Goal: Information Seeking & Learning: Learn about a topic

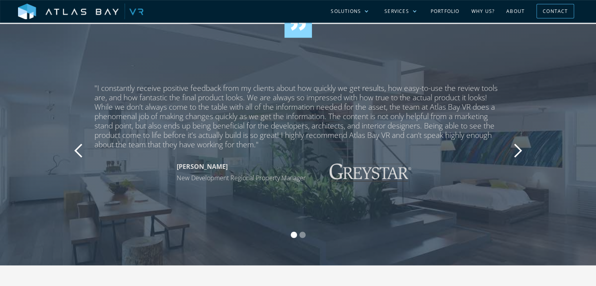
scroll to position [1175, 0]
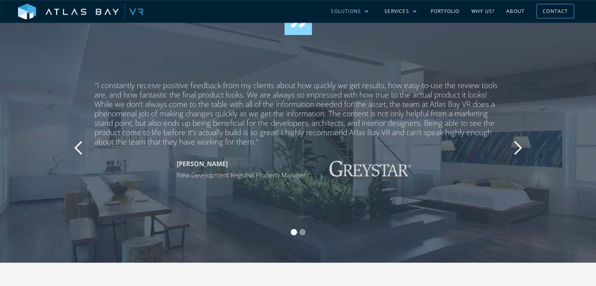
click at [368, 12] on div at bounding box center [366, 11] width 5 height 5
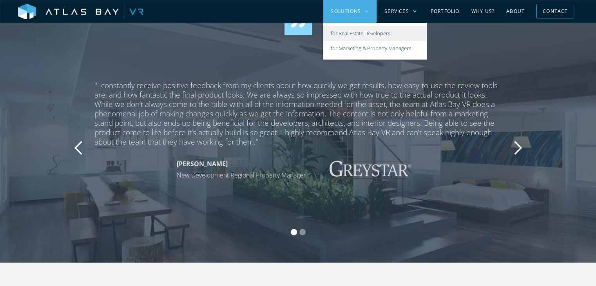
click at [384, 33] on link "for Real Estate Developers" at bounding box center [375, 33] width 104 height 15
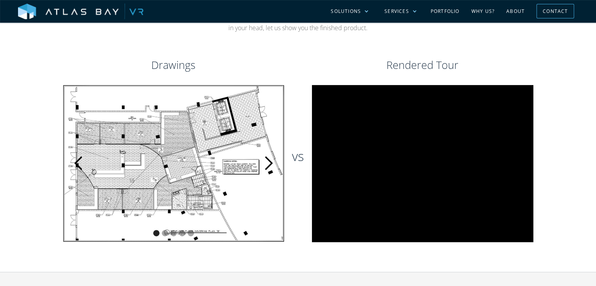
scroll to position [352, 0]
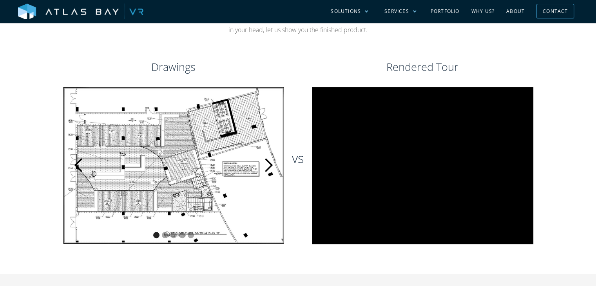
click at [274, 109] on div "next slide" at bounding box center [268, 165] width 31 height 157
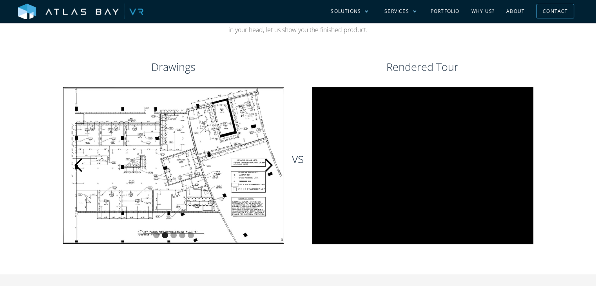
click at [241, 126] on img "2 of 5" at bounding box center [173, 165] width 221 height 157
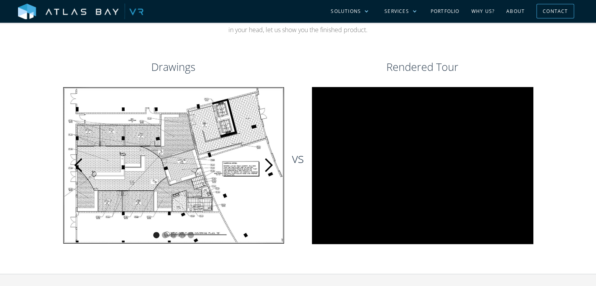
click at [261, 157] on div "next slide" at bounding box center [268, 165] width 16 height 16
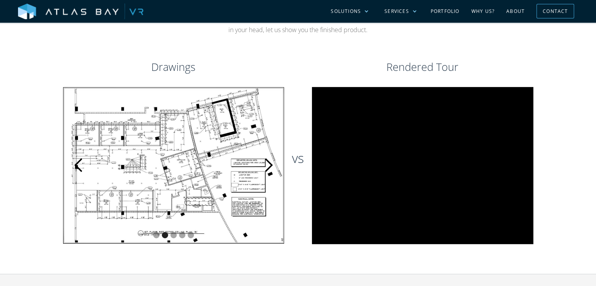
click at [262, 120] on div "next slide" at bounding box center [268, 165] width 31 height 157
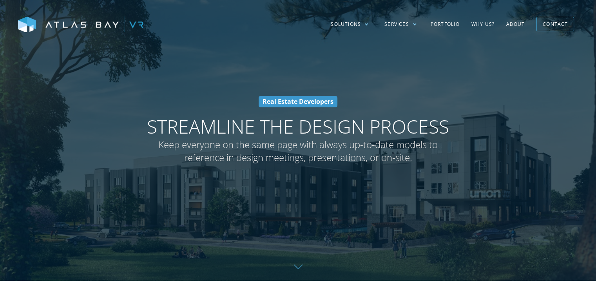
scroll to position [0, 0]
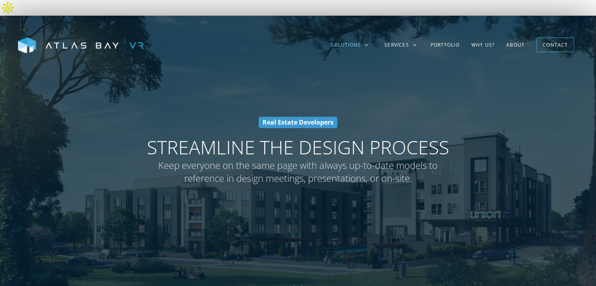
click at [363, 34] on div "Solutions" at bounding box center [350, 45] width 54 height 23
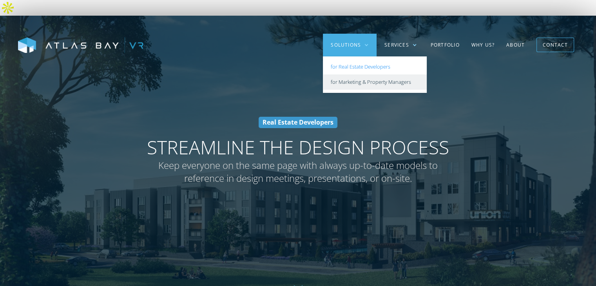
click at [352, 74] on link "for Marketing & Property Managers" at bounding box center [375, 81] width 104 height 15
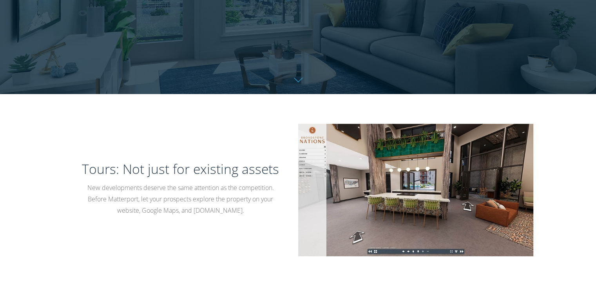
scroll to position [196, 0]
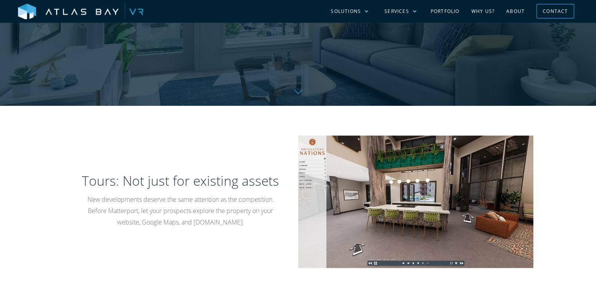
click at [362, 228] on img at bounding box center [415, 201] width 235 height 132
click at [368, 242] on img at bounding box center [415, 201] width 235 height 132
click at [365, 242] on img at bounding box center [415, 201] width 235 height 132
drag, startPoint x: 359, startPoint y: 238, endPoint x: 310, endPoint y: 229, distance: 50.0
click at [359, 237] on img at bounding box center [415, 201] width 235 height 132
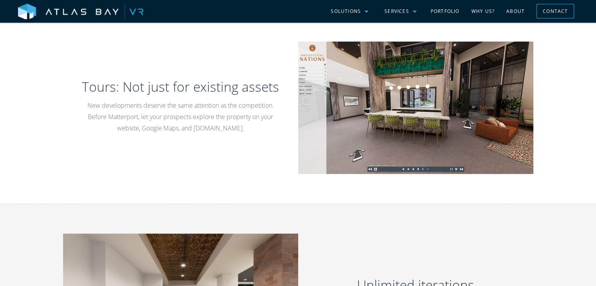
scroll to position [313, 0]
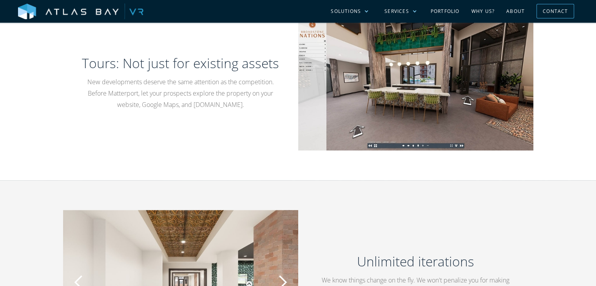
click at [117, 78] on p "New developments deserve the same attention as the competition. Before Matterpo…" at bounding box center [180, 93] width 197 height 34
copy p "Matterport"
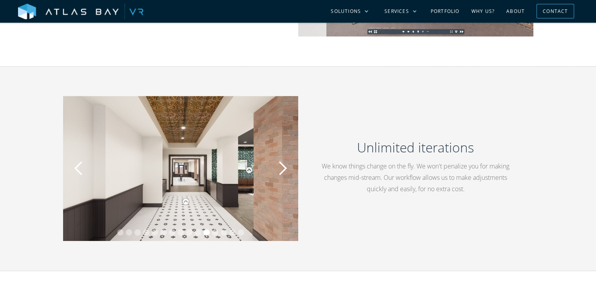
scroll to position [431, 0]
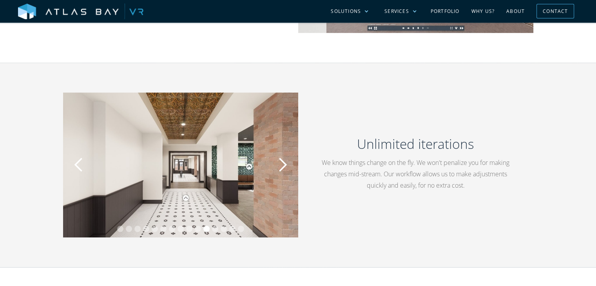
click at [284, 157] on div "next slide" at bounding box center [283, 165] width 16 height 16
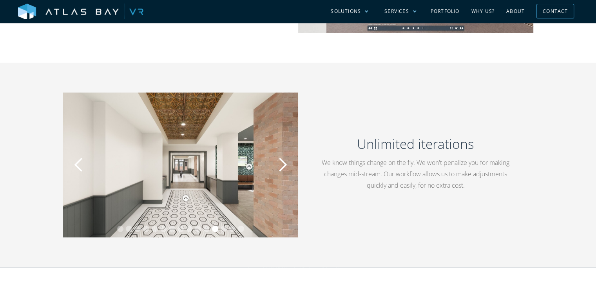
click at [284, 157] on div "next slide" at bounding box center [283, 165] width 16 height 16
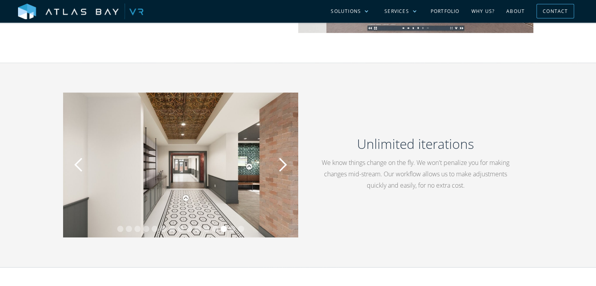
click at [183, 177] on img "13 of 15" at bounding box center [180, 164] width 235 height 145
click at [183, 185] on img "13 of 15" at bounding box center [180, 164] width 235 height 145
click at [220, 222] on div "carousel" at bounding box center [180, 230] width 235 height 16
drag, startPoint x: 274, startPoint y: 166, endPoint x: 279, endPoint y: 163, distance: 5.6
click at [277, 165] on div "next slide" at bounding box center [282, 164] width 31 height 145
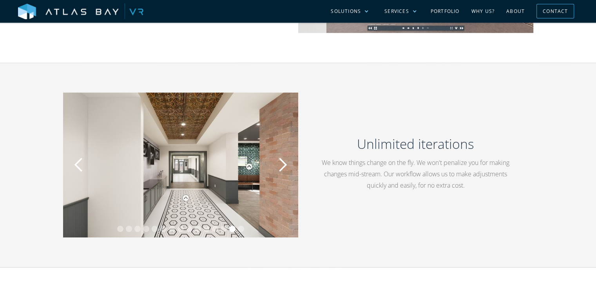
click at [282, 157] on div "next slide" at bounding box center [283, 165] width 16 height 16
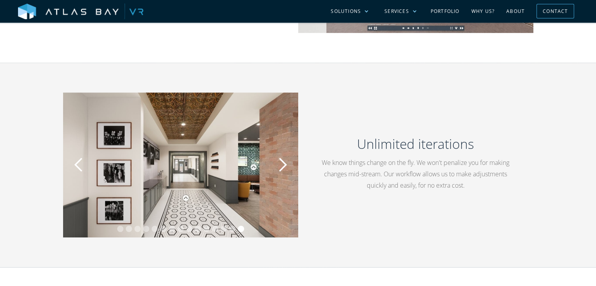
click at [282, 157] on div "next slide" at bounding box center [283, 165] width 16 height 16
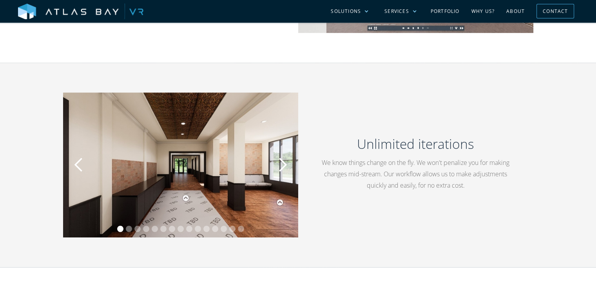
click at [282, 157] on div "next slide" at bounding box center [283, 165] width 16 height 16
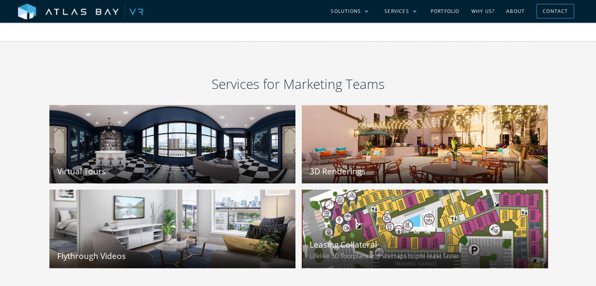
scroll to position [862, 0]
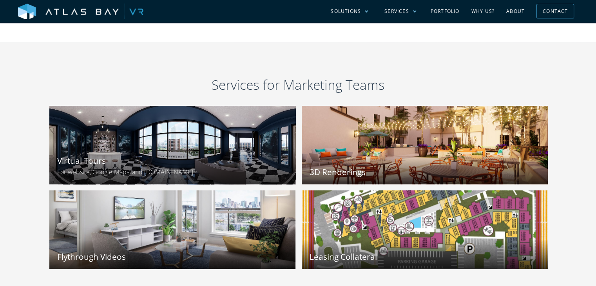
click at [96, 143] on div "Virtual Tours For website, Google Maps, and Apartments.com" at bounding box center [172, 163] width 246 height 41
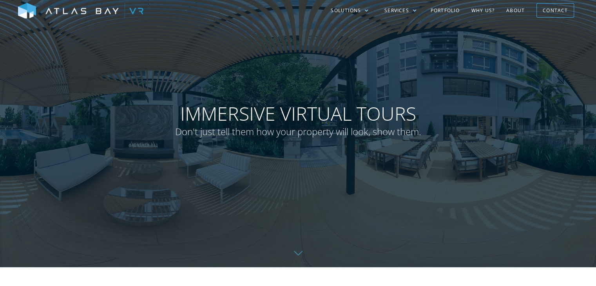
scroll to position [78, 0]
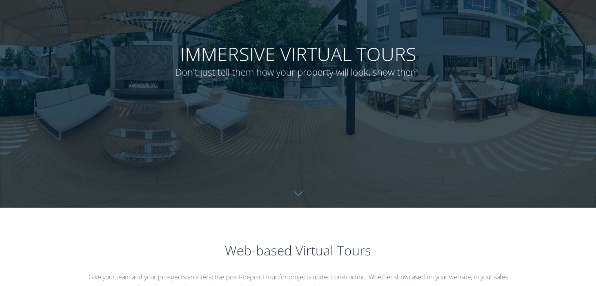
drag, startPoint x: 271, startPoint y: 123, endPoint x: 330, endPoint y: 149, distance: 65.0
click at [293, 126] on div at bounding box center [298, 65] width 596 height 286
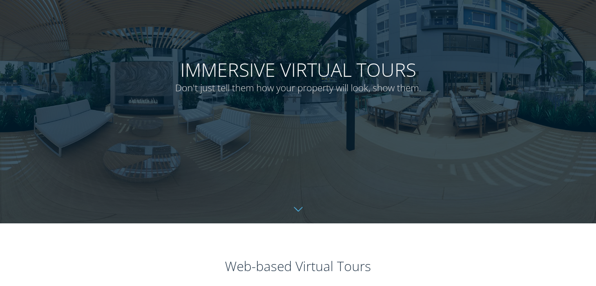
click at [301, 196] on link at bounding box center [298, 209] width 596 height 28
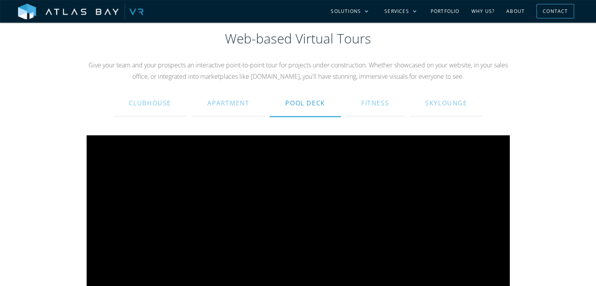
scroll to position [285, 0]
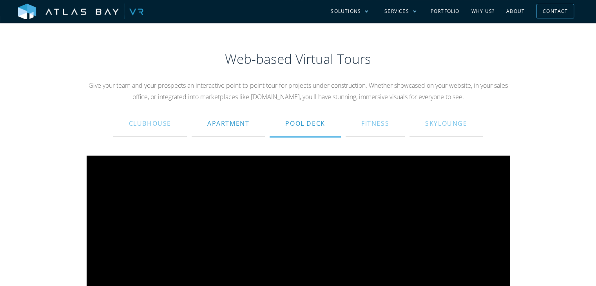
click at [222, 114] on div "Apartment" at bounding box center [228, 123] width 42 height 19
click at [147, 114] on div "Clubhouse" at bounding box center [150, 123] width 42 height 19
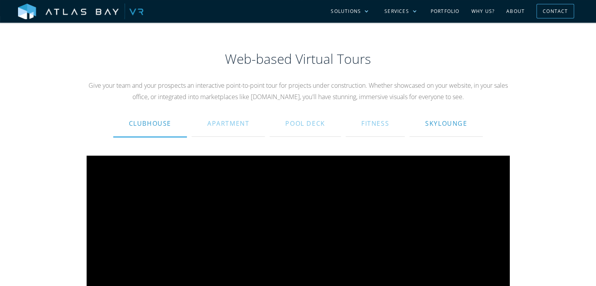
click at [439, 114] on div "Skylounge" at bounding box center [446, 123] width 42 height 19
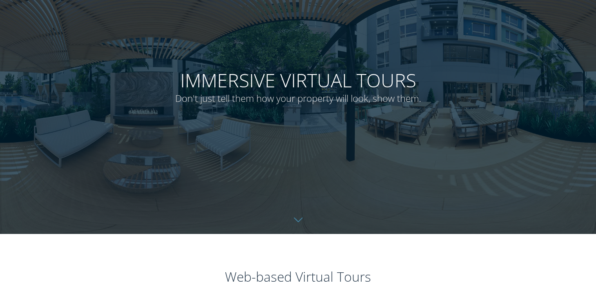
scroll to position [39, 0]
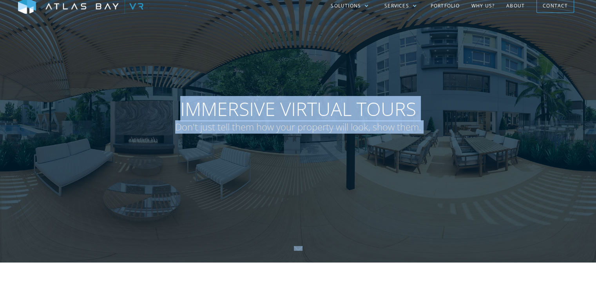
drag, startPoint x: 179, startPoint y: 97, endPoint x: 459, endPoint y: 136, distance: 282.7
click at [459, 136] on div "Immersive Virtual Tours Don't just tell them how your property will look, show …" at bounding box center [298, 120] width 596 height 286
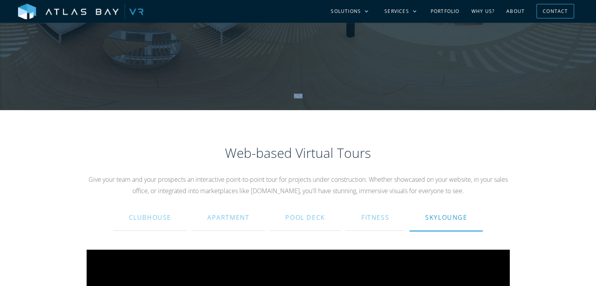
scroll to position [196, 0]
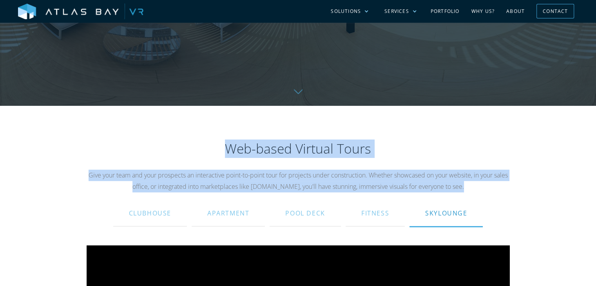
drag, startPoint x: 229, startPoint y: 135, endPoint x: 483, endPoint y: 174, distance: 256.3
copy div "Web-based Virtual Tours Give your team and your prospects an interactive point-…"
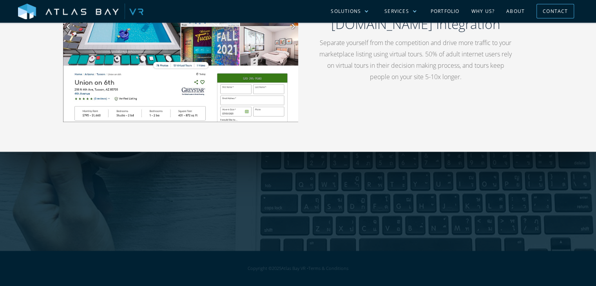
scroll to position [1292, 0]
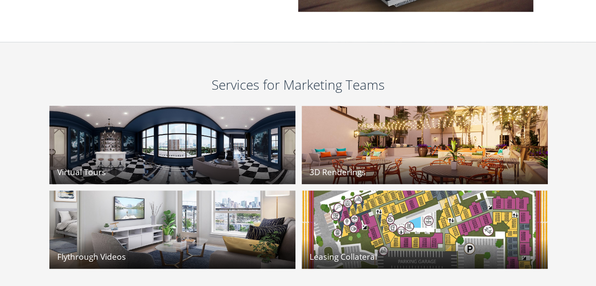
scroll to position [1057, 0]
